Goal: Find specific page/section: Find specific page/section

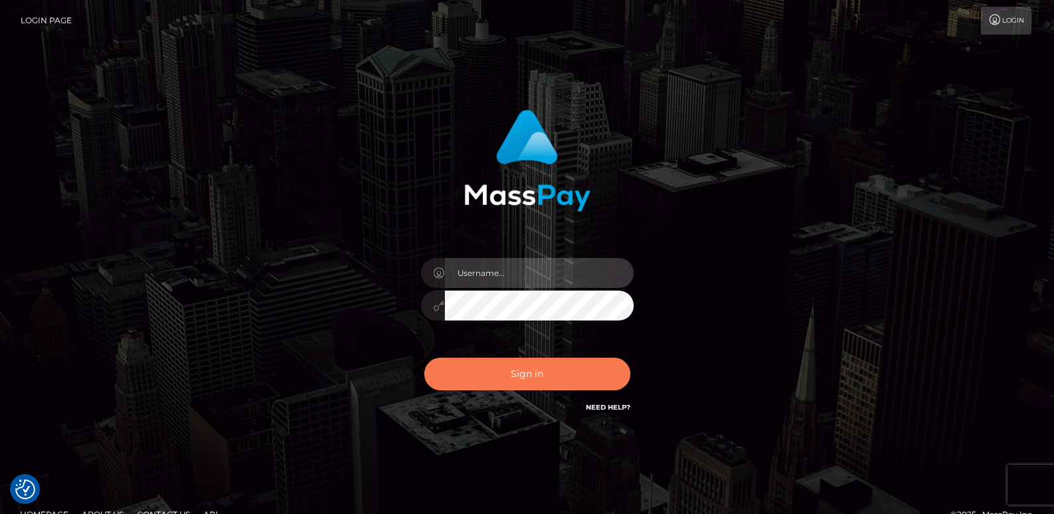
type input "[DOMAIN_NAME]"
click at [513, 373] on button "Sign in" at bounding box center [527, 374] width 206 height 33
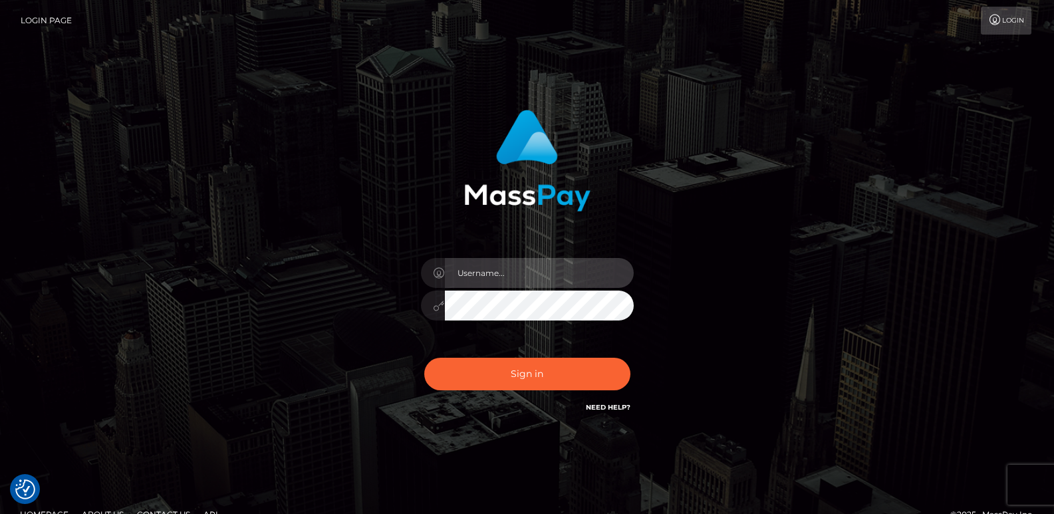
type input "[DOMAIN_NAME]"
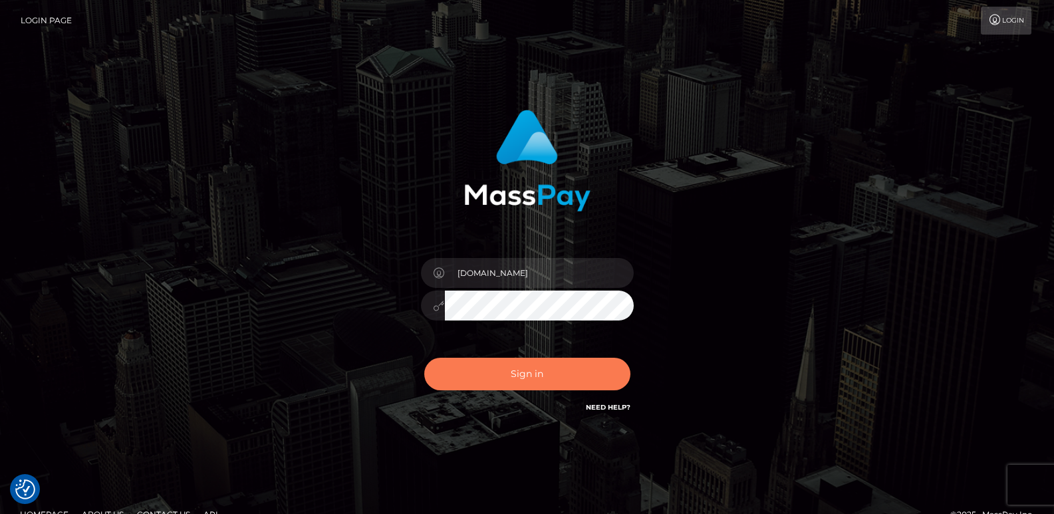
click at [513, 373] on button "Sign in" at bounding box center [527, 374] width 206 height 33
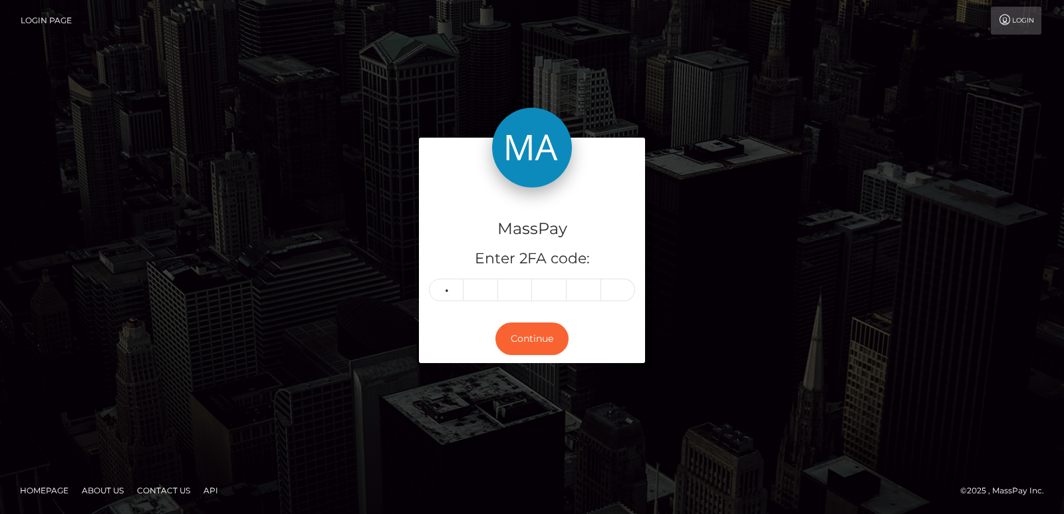
type input "2"
type input "4"
type input "9"
type input "1"
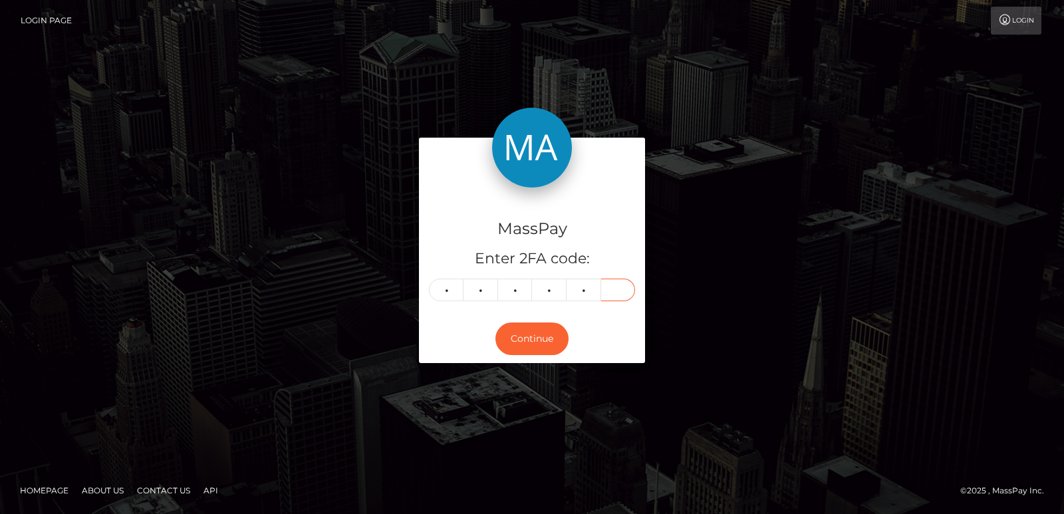
type input "3"
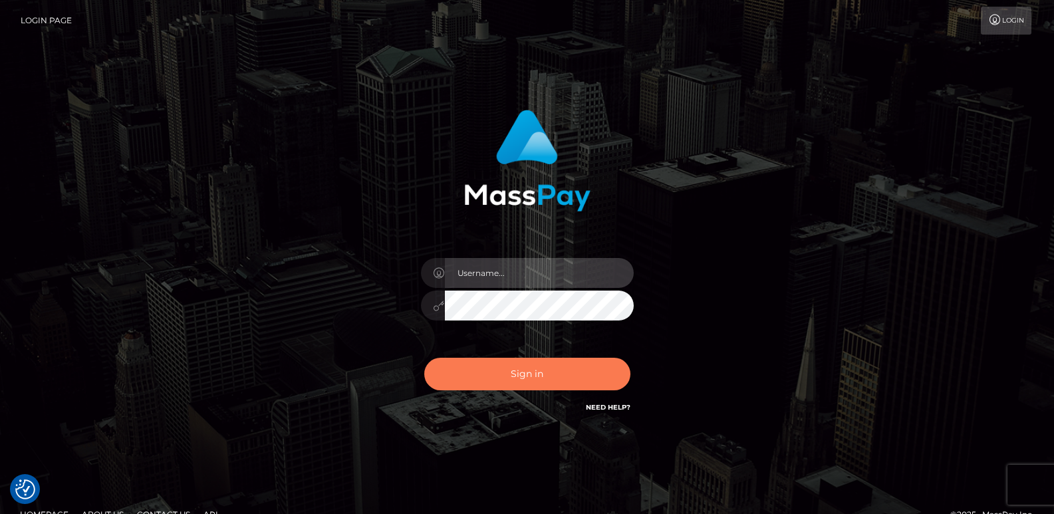
type input "[DOMAIN_NAME]"
click at [478, 376] on button "Sign in" at bounding box center [527, 374] width 206 height 33
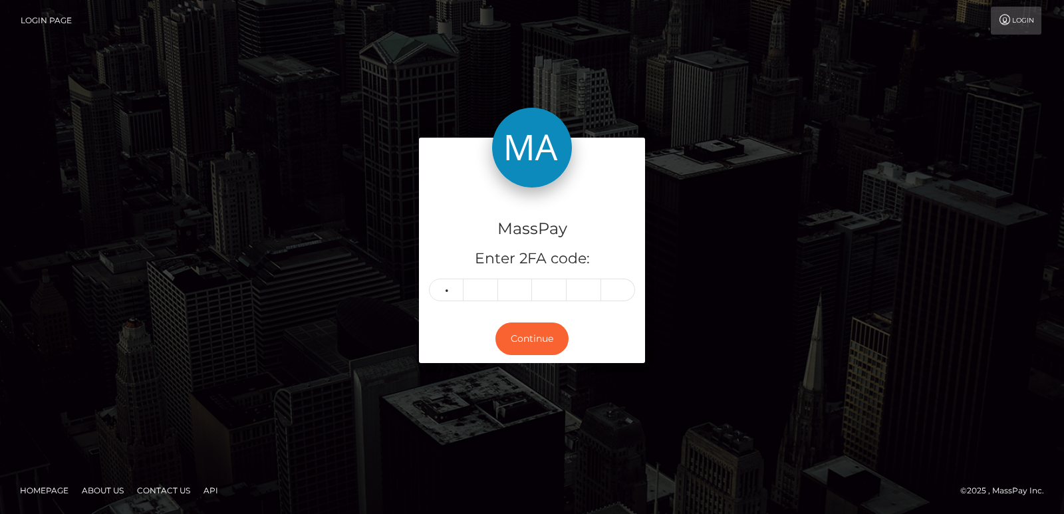
type input "6"
type input "9"
type input "5"
type input "4"
type input "6"
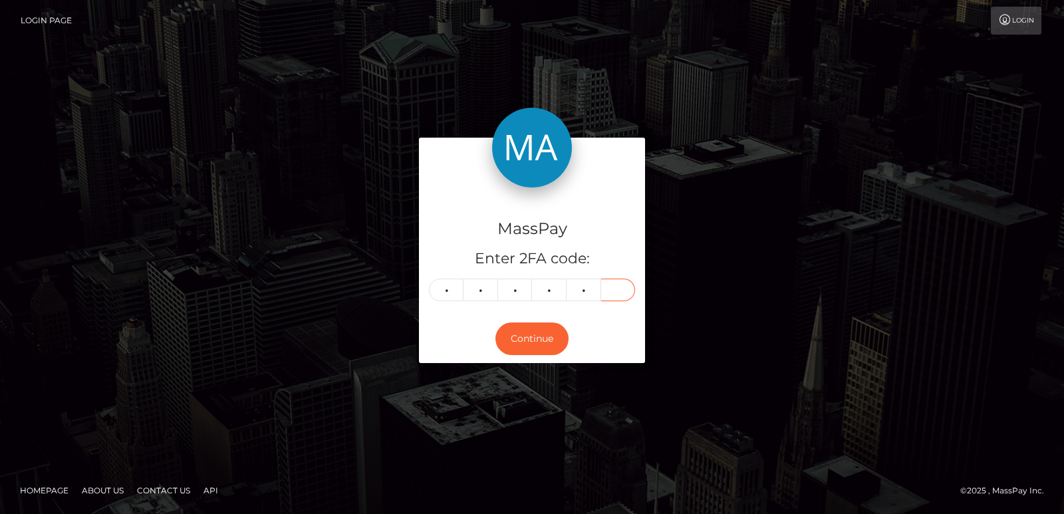
type input "8"
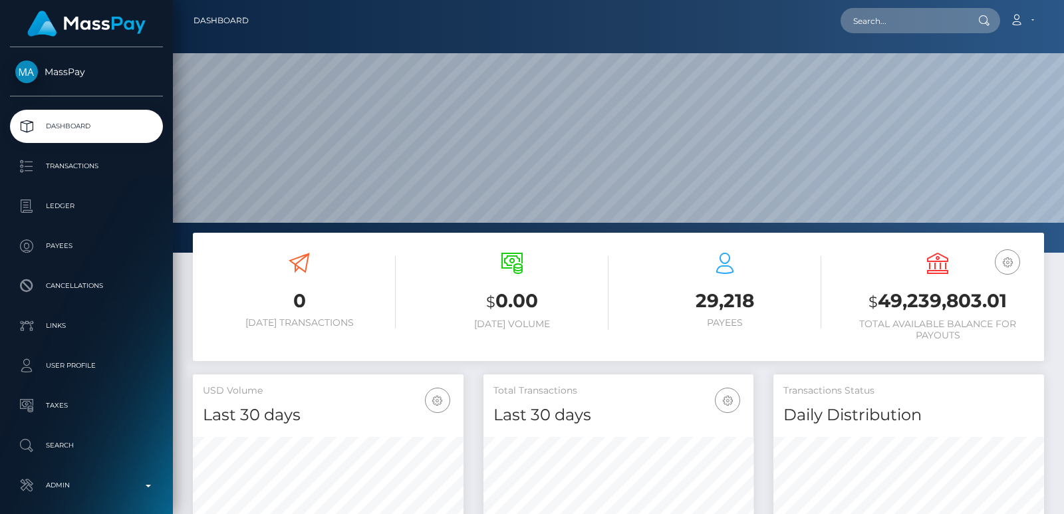
scroll to position [253, 891]
click at [887, 21] on input "text" at bounding box center [903, 20] width 125 height 25
paste input "sasikanplaty@gmail.com"
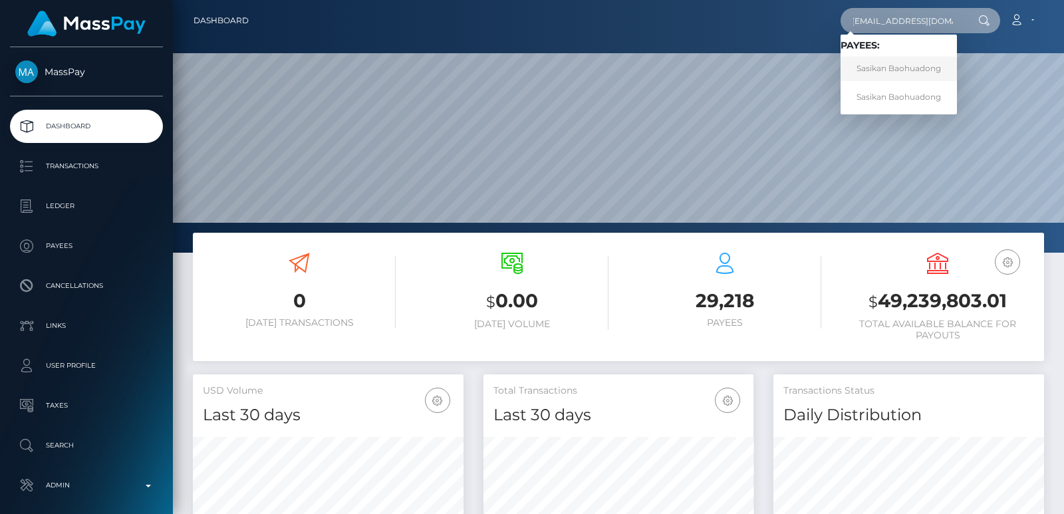
type input "sasikanplaty@gmail.com"
click at [919, 71] on link "Sasikan Baohuadong" at bounding box center [899, 69] width 116 height 25
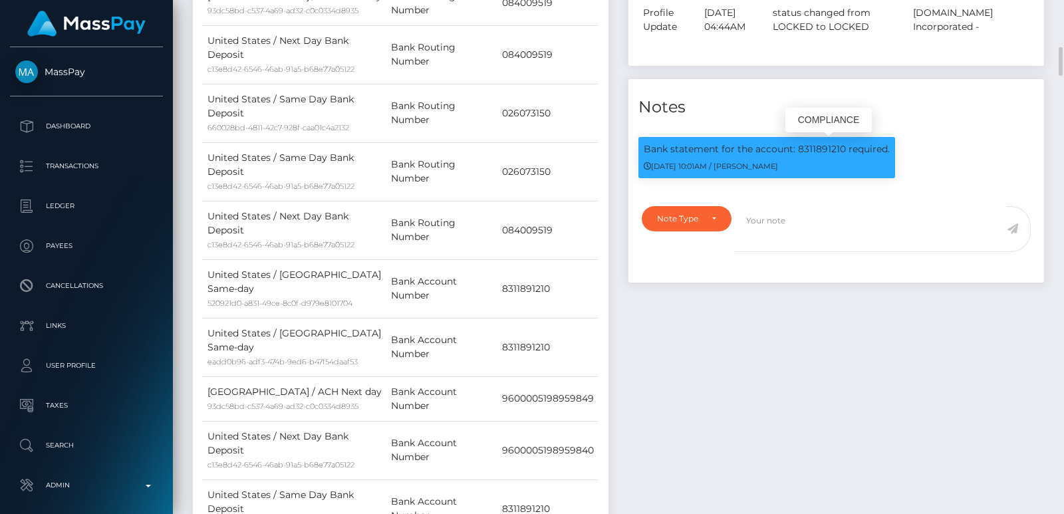
scroll to position [160, 270]
click at [829, 146] on p "Bank statement for the account: 8311891210 required." at bounding box center [767, 149] width 246 height 14
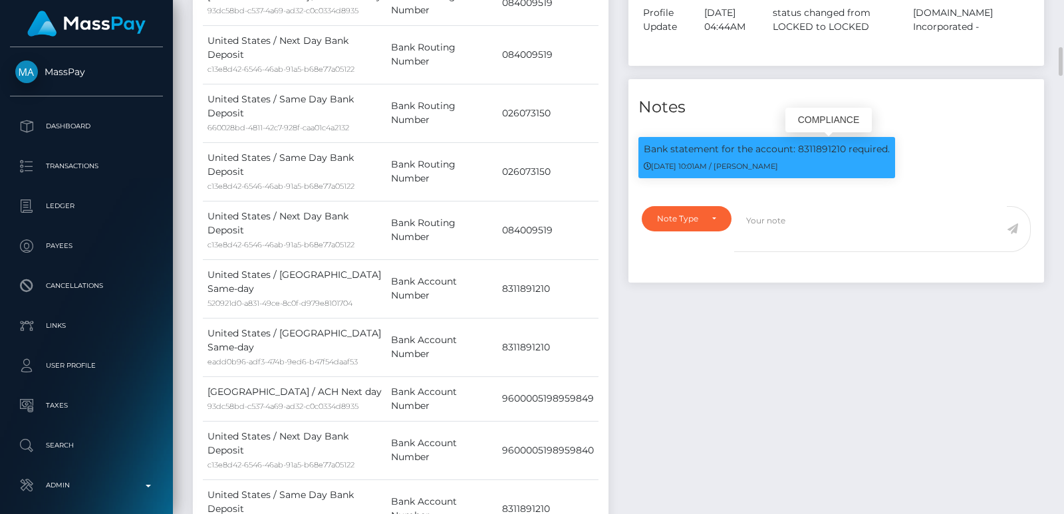
copy div "Bank statement for the account: 8311891210 required."
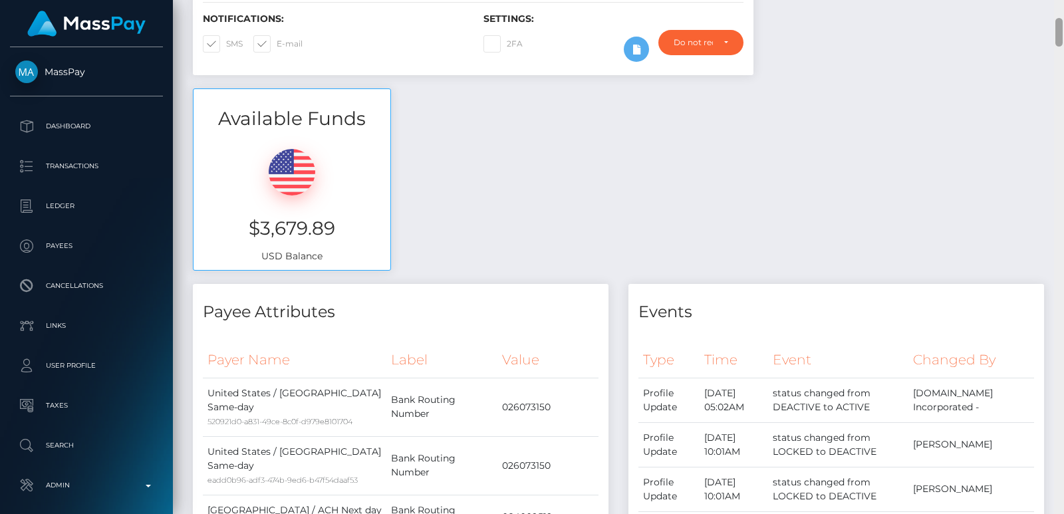
click at [1062, 13] on div at bounding box center [1059, 257] width 10 height 514
click at [1062, 13] on div "Customer Profile Loading... Loading..." at bounding box center [618, 257] width 891 height 514
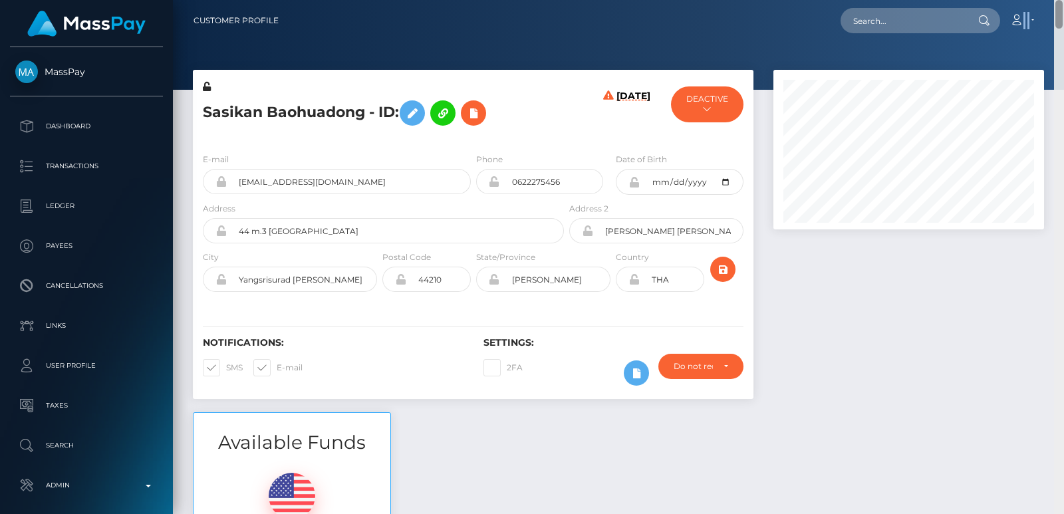
click at [1062, 13] on nav "Customer Profile Loading... Loading... Account" at bounding box center [618, 20] width 891 height 41
click at [855, 9] on input "text" at bounding box center [903, 20] width 125 height 25
paste input "joannemacquire7@gmail.com"
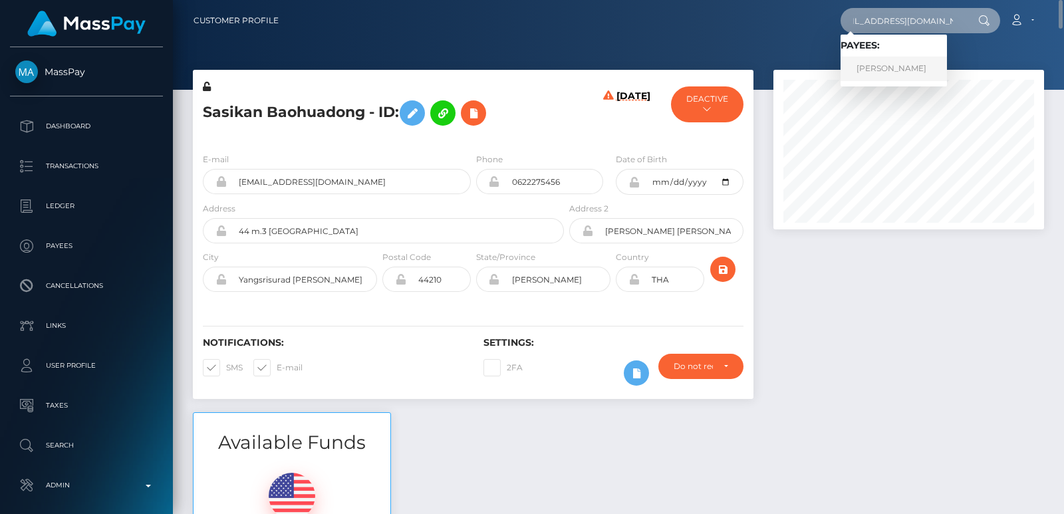
type input "joannemacquire7@gmail.com"
click at [897, 65] on link "Joanne Macquire" at bounding box center [894, 69] width 106 height 25
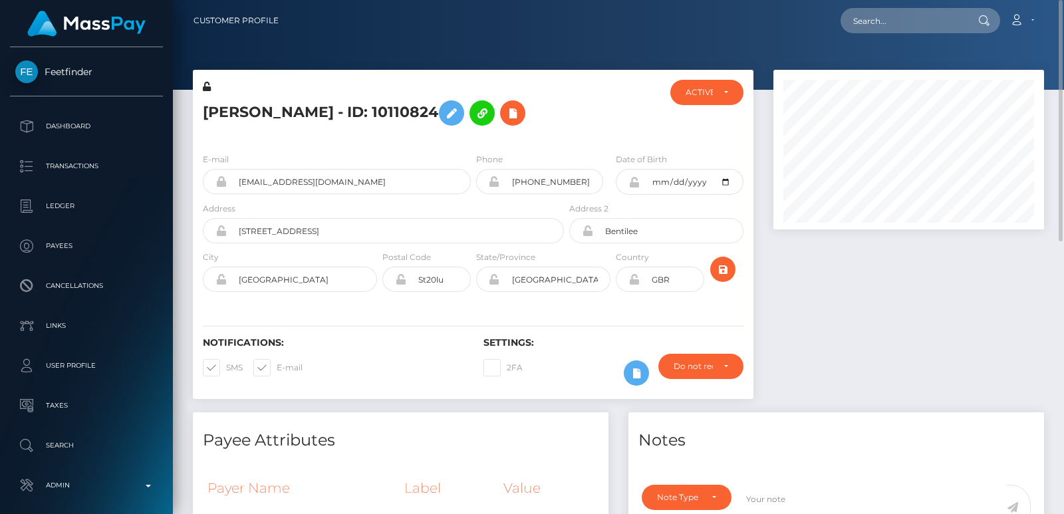
drag, startPoint x: 221, startPoint y: 122, endPoint x: 221, endPoint y: 110, distance: 12.0
click at [221, 110] on h5 "[PERSON_NAME] - ID: 10110824" at bounding box center [380, 113] width 354 height 39
click at [221, 110] on h5 "Joanne Macquire - ID: 10110824" at bounding box center [380, 113] width 354 height 39
copy h5 "Joanne"
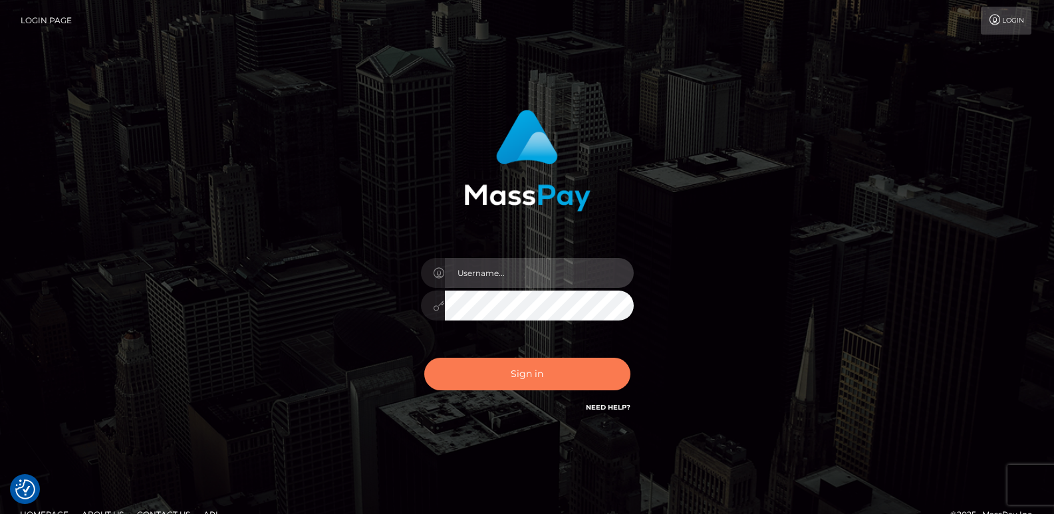
type input "[DOMAIN_NAME]"
click at [531, 374] on button "Sign in" at bounding box center [527, 374] width 206 height 33
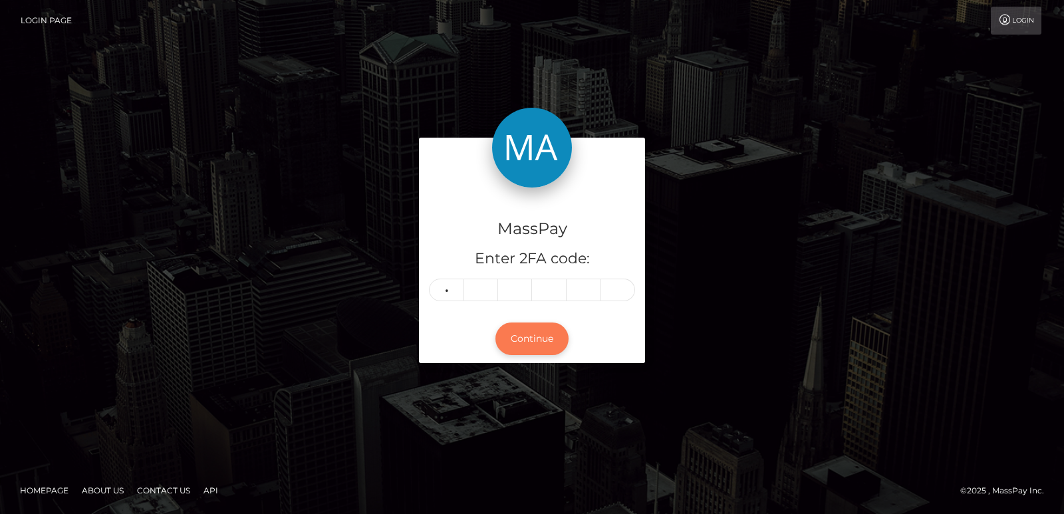
type input "8"
type input "3"
type input "7"
type input "5"
type input "6"
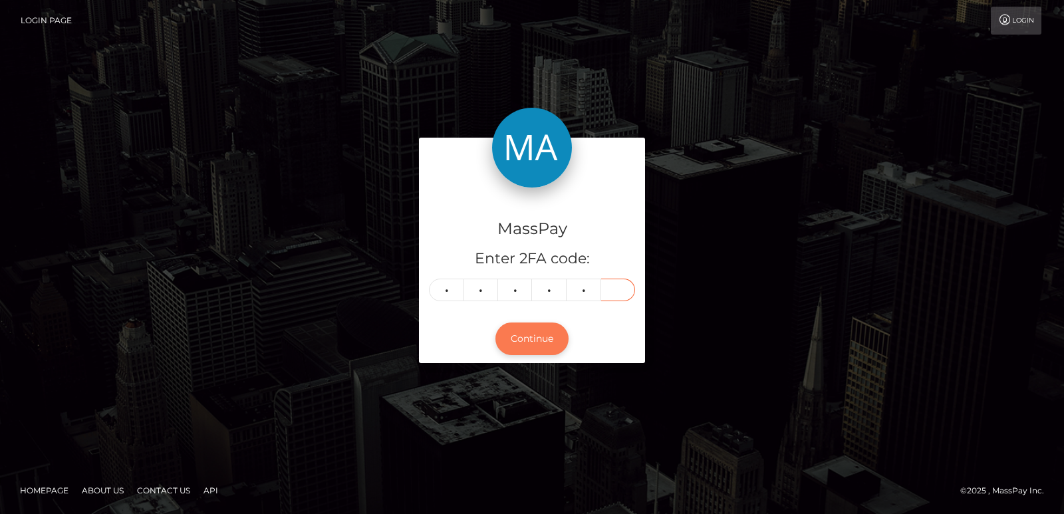
type input "8"
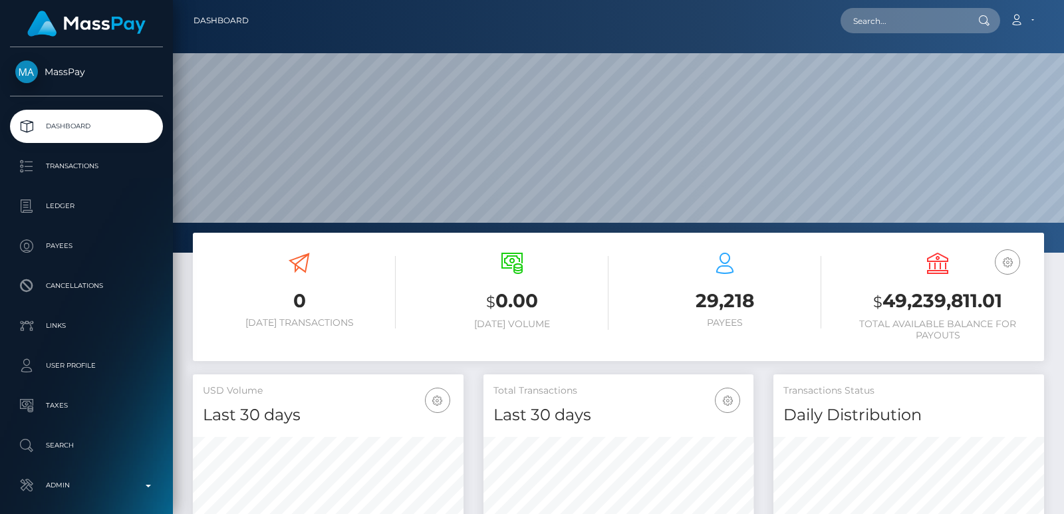
scroll to position [236, 270]
click at [870, 23] on input "text" at bounding box center [903, 20] width 125 height 25
paste input "[EMAIL_ADDRESS][DOMAIN_NAME]"
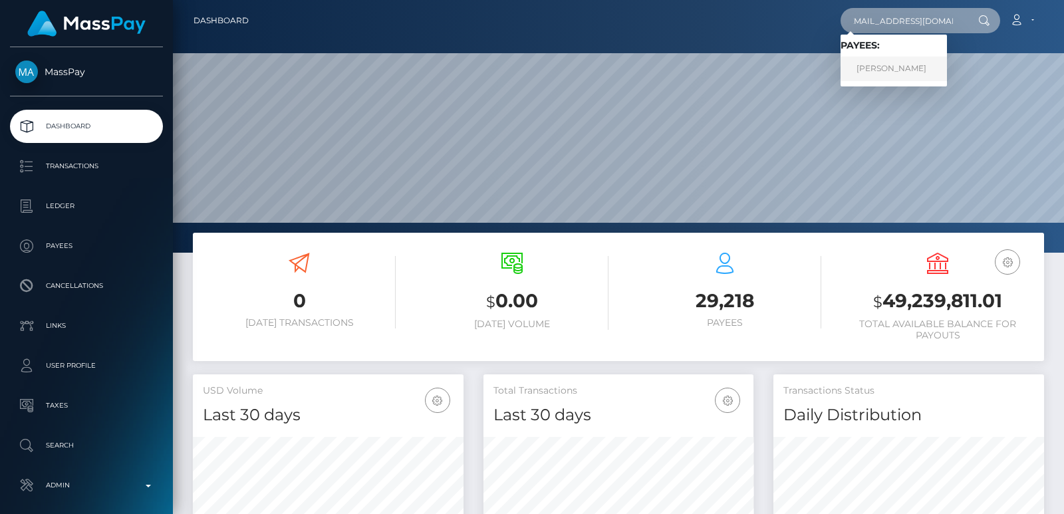
type input "curvyanna.rm@gmail.com"
click at [887, 72] on link "FRANCESCA LOUISE FINEGAN" at bounding box center [894, 69] width 106 height 25
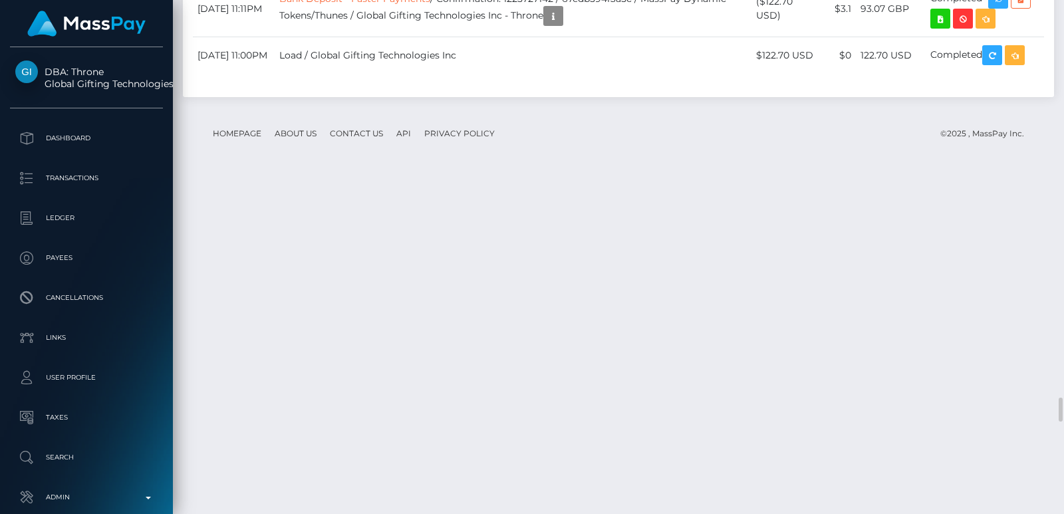
scroll to position [160, 270]
